Goal: Check status: Check status

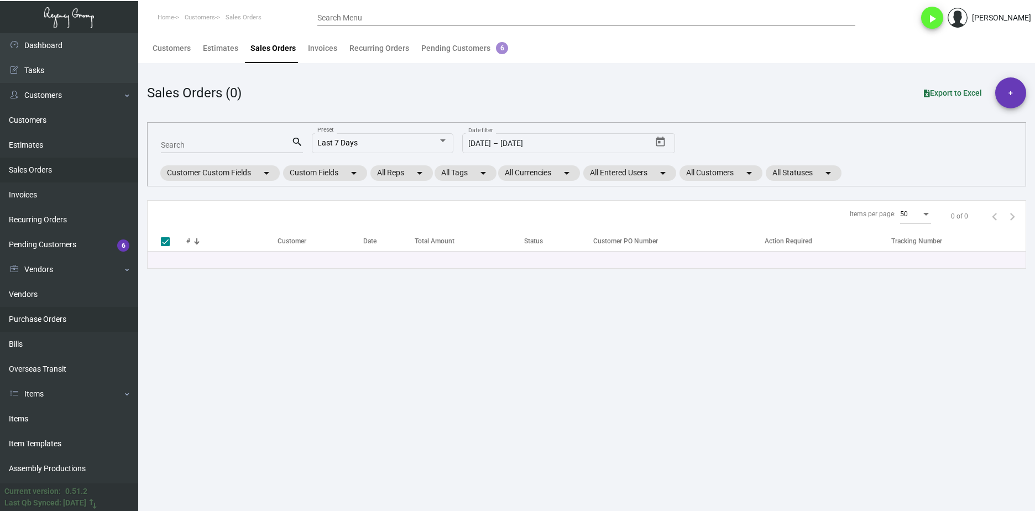
click at [74, 329] on link "Purchase Orders" at bounding box center [69, 319] width 138 height 25
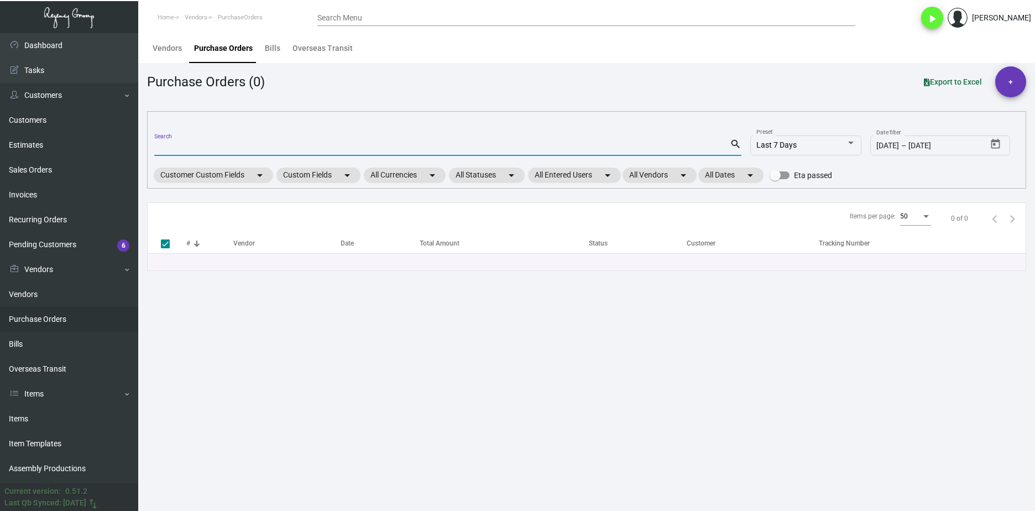
click at [253, 144] on input "Search" at bounding box center [442, 147] width 576 height 9
paste input "101151"
type input "101151"
checkbox input "false"
type input "101151"
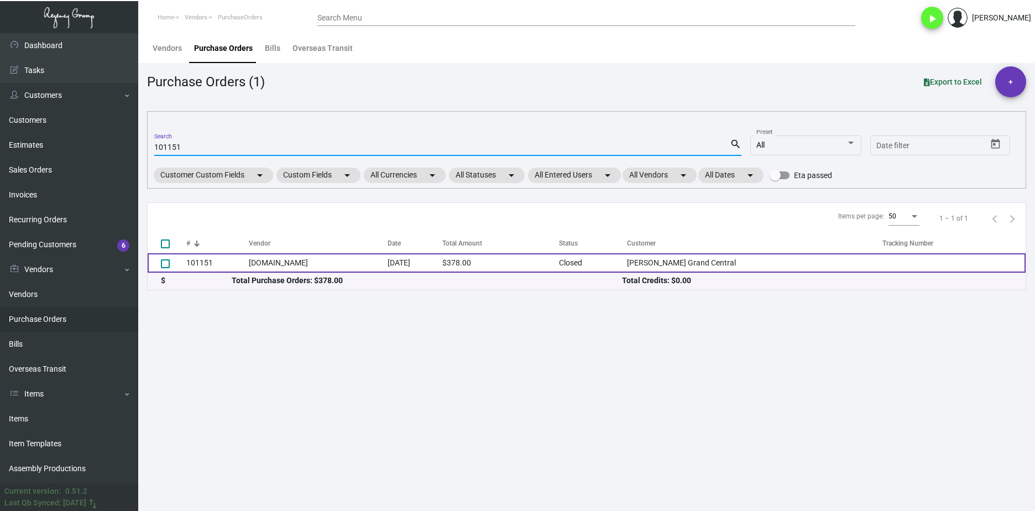
click at [302, 262] on td "Boulevardsupply.com" at bounding box center [318, 262] width 139 height 19
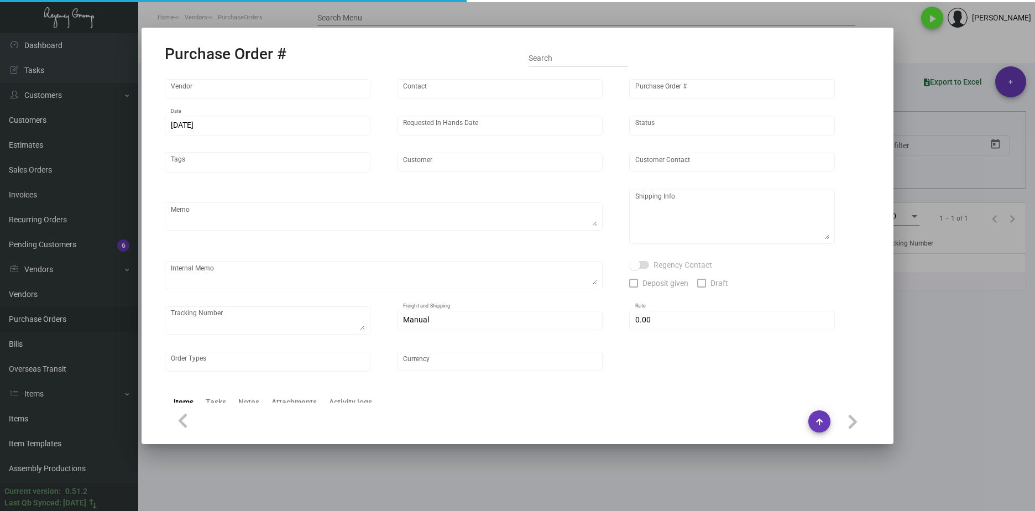
type input "Boulevardsupply.com"
type input "MISSING INFO MISSING INFO"
type input "101151"
type input "9/22/2023"
type input "10/13/2023"
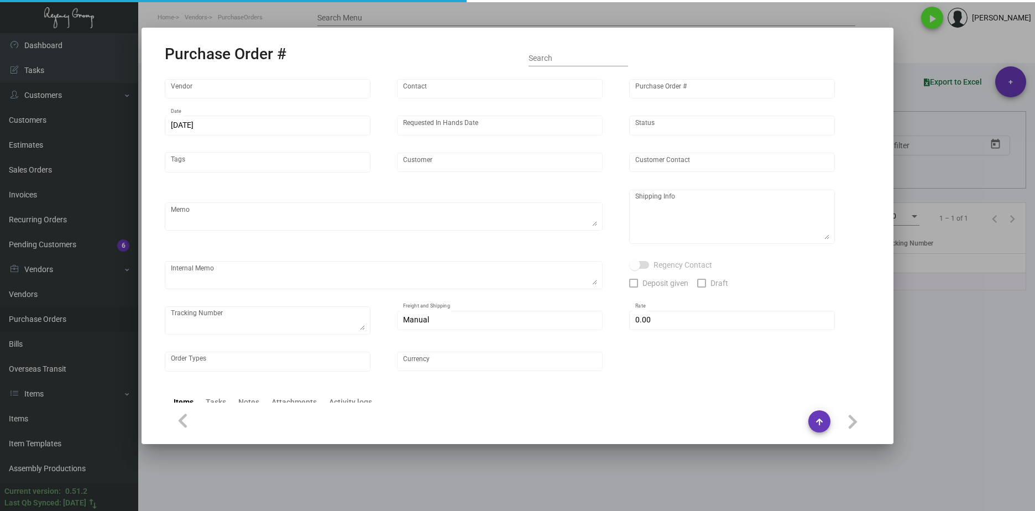
type input "Fitzpatrick Grand Central"
type input "Andrea Pazmino"
type textarea "Repeat artwork from Previous PO 99780.BLIND ship."
type textarea "Andrea Pazmino Fitzpatrick Grand Central 141 E 44th Street New York, NY, 10017 …"
checkbox input "true"
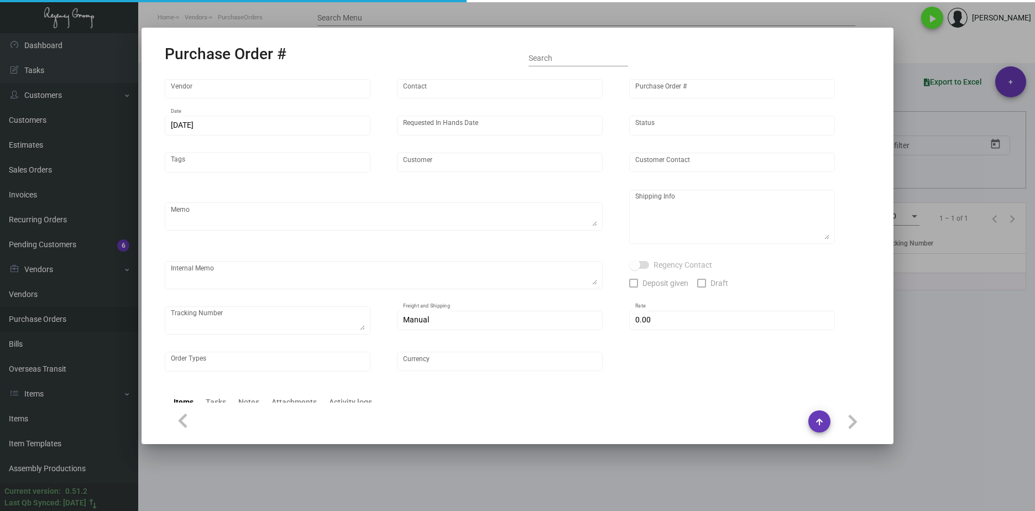
type input "$ 148.00"
type input "United States Dollar $"
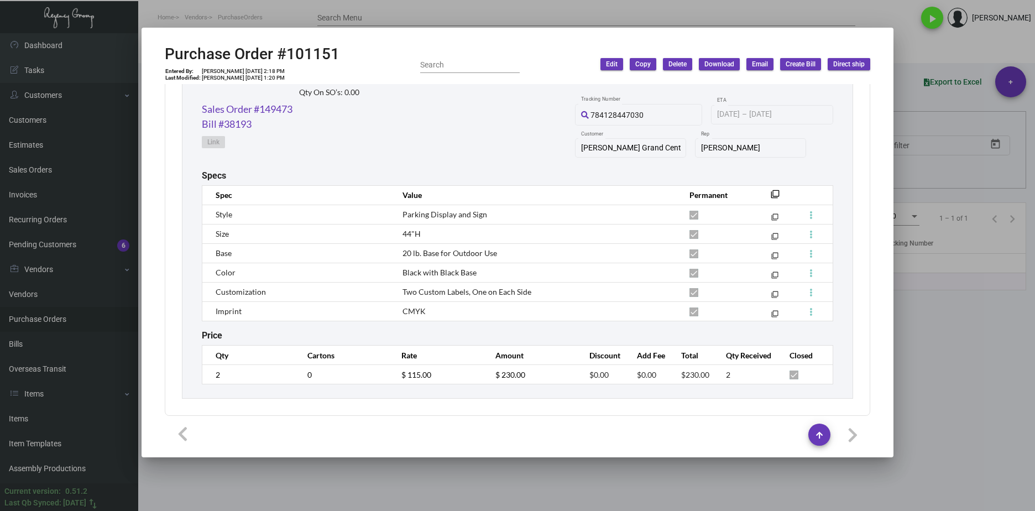
scroll to position [579, 0]
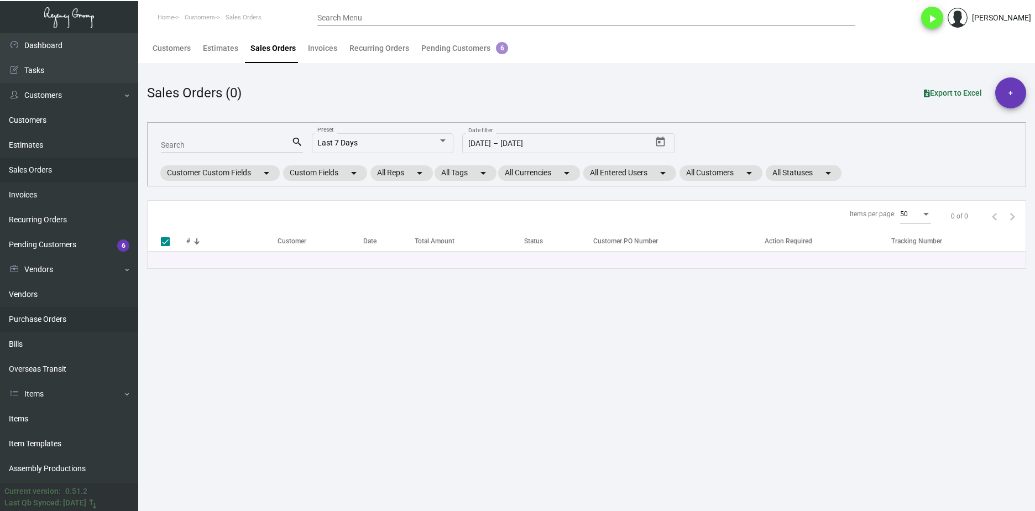
click at [65, 313] on link "Purchase Orders" at bounding box center [69, 319] width 138 height 25
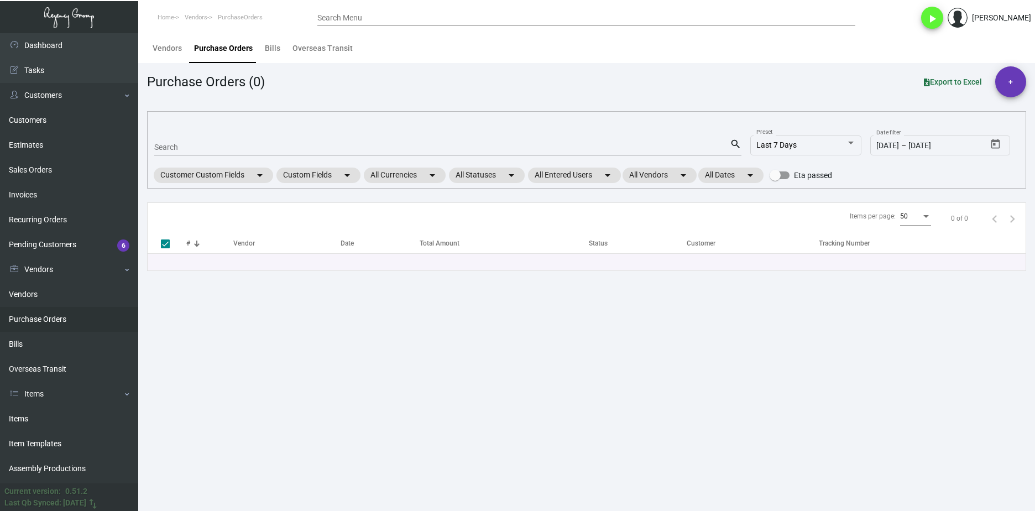
click at [207, 152] on div "Search" at bounding box center [442, 146] width 576 height 17
click at [208, 144] on input "Search" at bounding box center [442, 147] width 576 height 9
paste input "98814"
type input "98814"
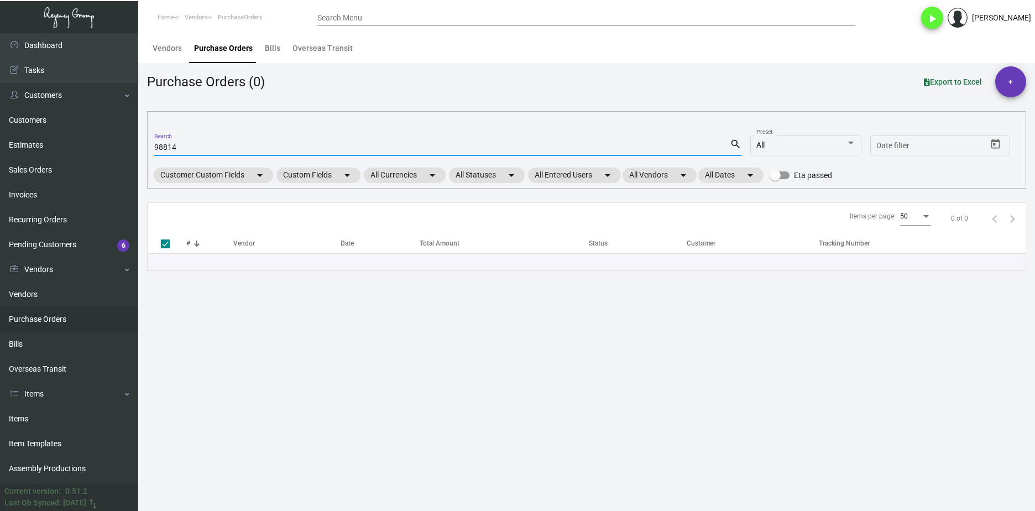
checkbox input "false"
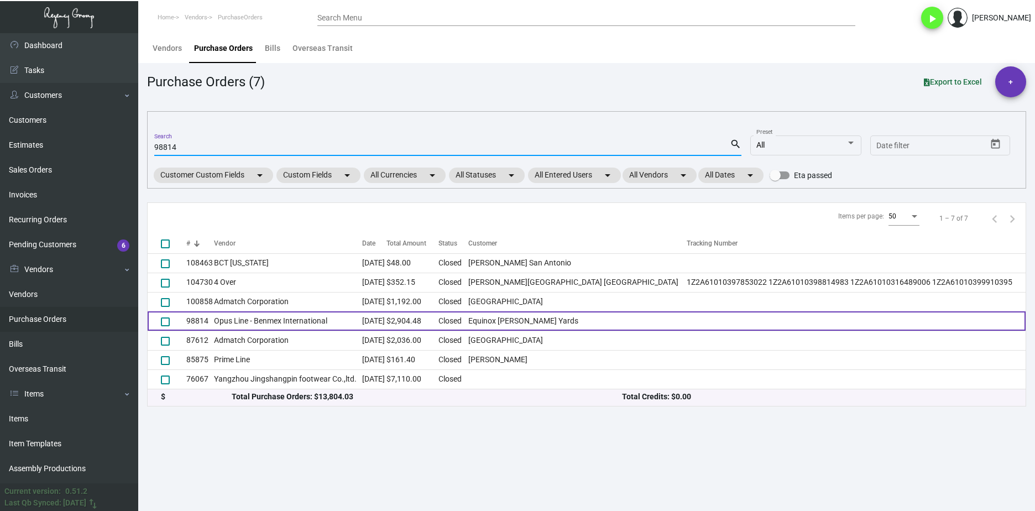
click at [257, 323] on td "Opus Line - Benmex International" at bounding box center [288, 320] width 148 height 19
